Goal: Information Seeking & Learning: Find contact information

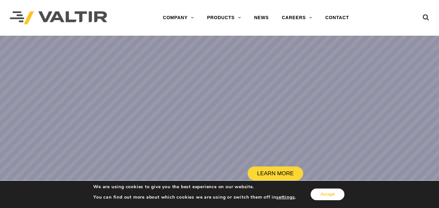
click at [328, 195] on button "Accept" at bounding box center [328, 195] width 34 height 12
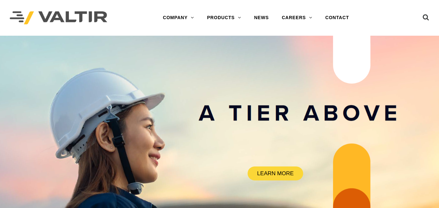
click at [337, 25] on div "Menu COMPANY ABOUT VALTIR OUR HISTORY RENTALS INTERNATIONAL PRODUCTS BARRICADES…" at bounding box center [256, 18] width 256 height 36
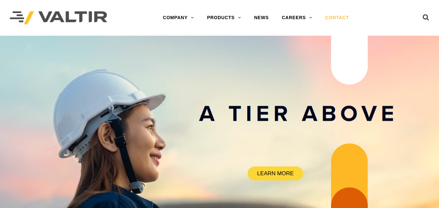
click at [339, 20] on link "CONTACT" at bounding box center [337, 17] width 37 height 13
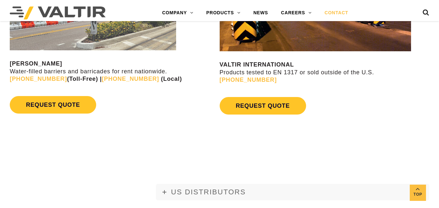
scroll to position [618, 0]
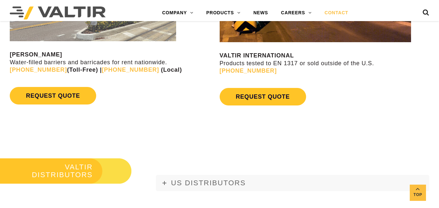
copy link "[PHONE_NUMBER]"
drag, startPoint x: 280, startPoint y: 71, endPoint x: 223, endPoint y: 75, distance: 56.7
click at [223, 75] on p "VALTIR INTERNATIONAL Products tested to EN 1317 or sold outside of the U.S. [PH…" at bounding box center [330, 63] width 220 height 23
